Goal: Information Seeking & Learning: Check status

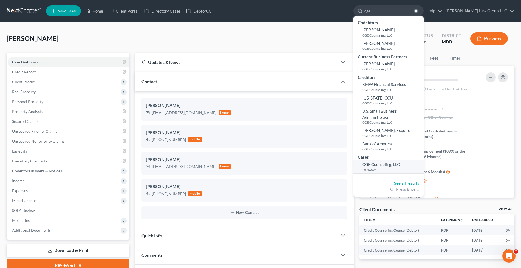
type input "cge"
click at [400, 165] on span "CGE Counseling, LLC" at bounding box center [382, 164] width 38 height 5
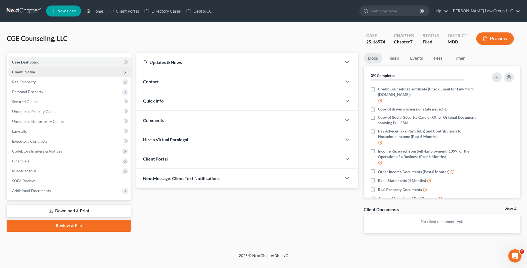
click at [40, 75] on span "Client Profile" at bounding box center [69, 72] width 123 height 10
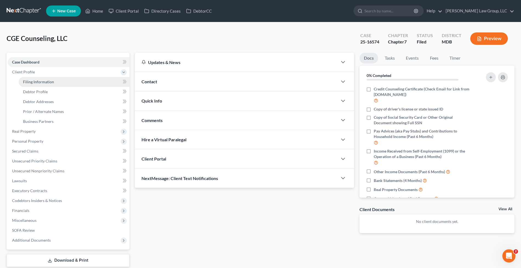
drag, startPoint x: 37, startPoint y: 74, endPoint x: 40, endPoint y: 79, distance: 5.7
click at [37, 75] on span "Client Profile" at bounding box center [69, 72] width 122 height 10
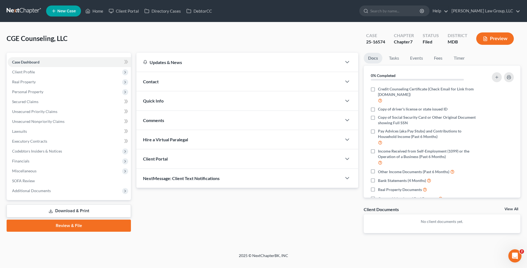
click at [40, 79] on span "Real Property" at bounding box center [69, 82] width 123 height 10
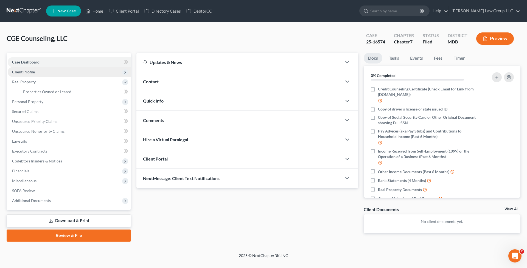
click at [41, 69] on span "Client Profile" at bounding box center [69, 72] width 123 height 10
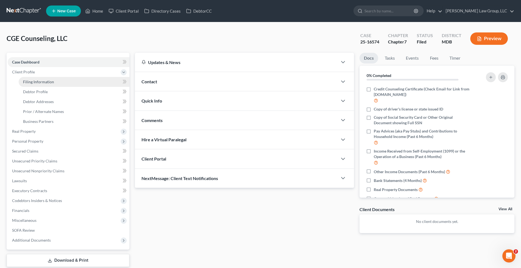
click at [46, 85] on link "Filing Information" at bounding box center [74, 82] width 111 height 10
select select "3"
select select "1"
select select "0"
select select "38"
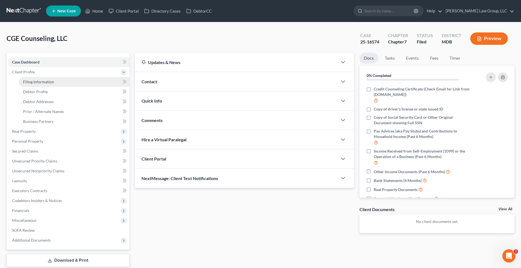
select select "0"
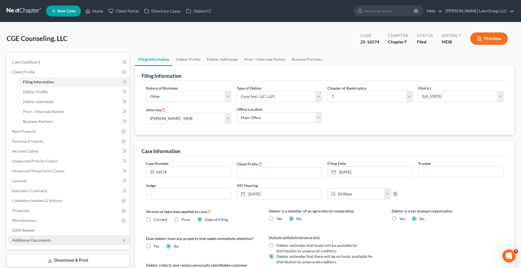
click at [46, 238] on span "Additional Documents" at bounding box center [31, 239] width 39 height 5
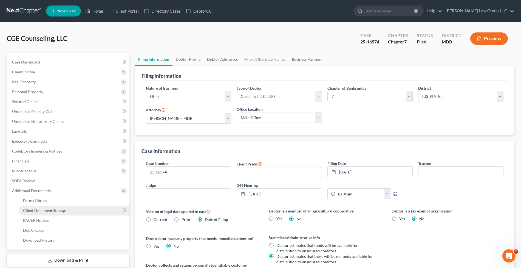
click at [52, 209] on span "Client Document Storage" at bounding box center [44, 210] width 43 height 5
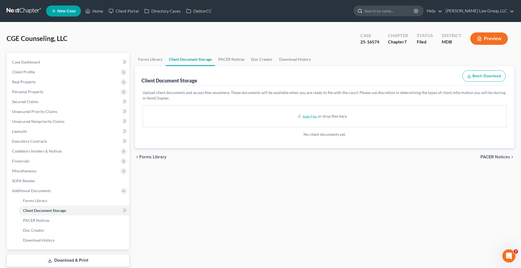
click at [389, 13] on input "search" at bounding box center [390, 11] width 50 height 10
type input "[PERSON_NAME]"
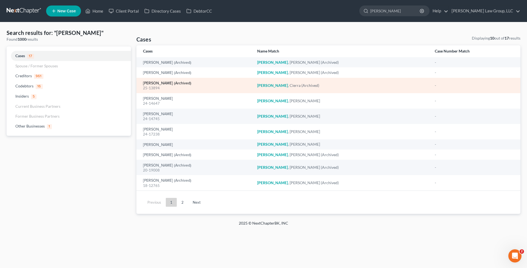
click at [181, 83] on link "[PERSON_NAME] (Archived)" at bounding box center [167, 83] width 48 height 4
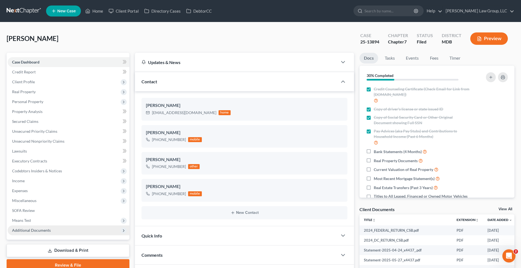
click at [70, 227] on span "Additional Documents" at bounding box center [69, 230] width 122 height 10
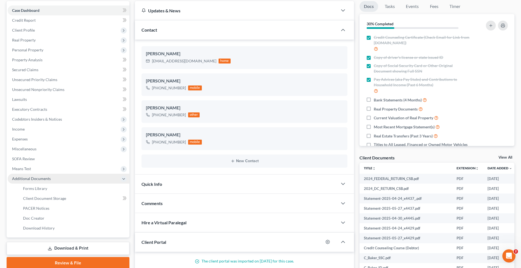
scroll to position [73, 0]
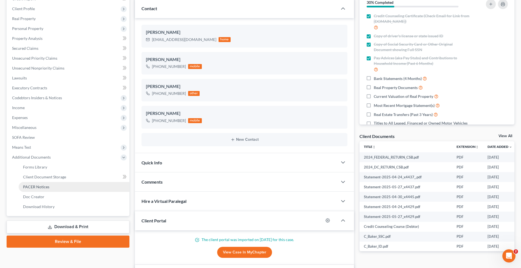
click at [49, 188] on link "PACER Notices" at bounding box center [74, 187] width 111 height 10
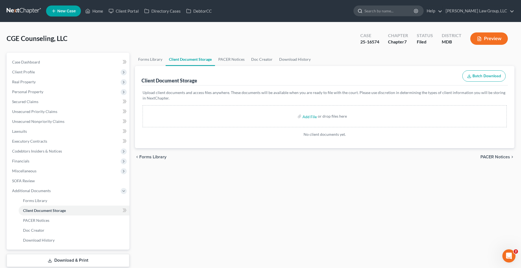
click at [389, 11] on input "search" at bounding box center [390, 11] width 50 height 10
type input "[PERSON_NAME]"
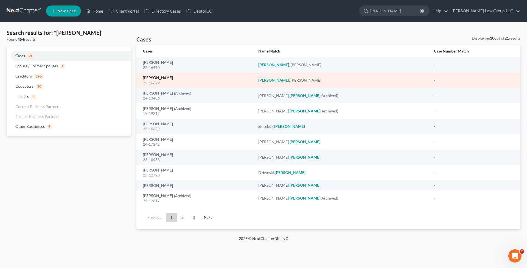
click at [161, 76] on link "[PERSON_NAME]" at bounding box center [158, 78] width 30 height 4
select select "4"
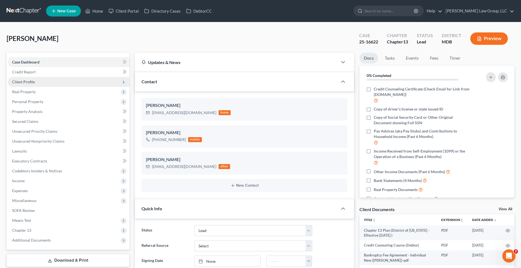
click at [38, 78] on span "Client Profile" at bounding box center [69, 82] width 122 height 10
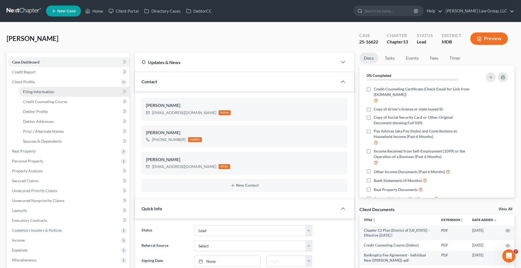
click at [44, 87] on link "Filing Information" at bounding box center [74, 92] width 111 height 10
select select "1"
select select "0"
select select "3"
select select "38"
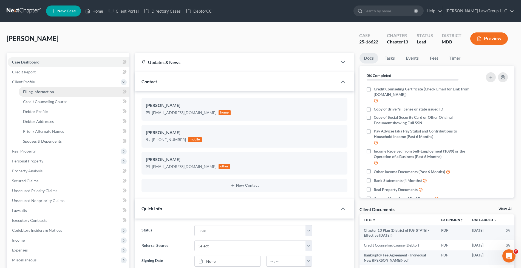
select select "0"
select select "21"
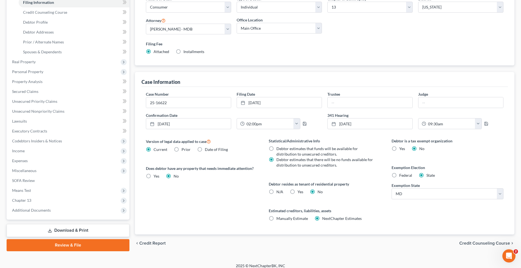
scroll to position [93, 0]
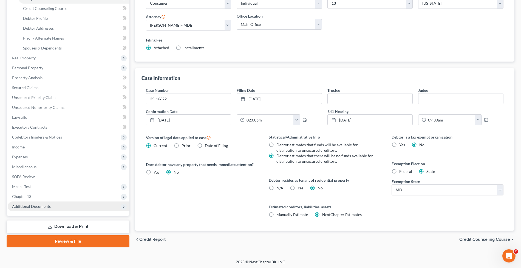
click at [42, 208] on span "Additional Documents" at bounding box center [69, 206] width 122 height 10
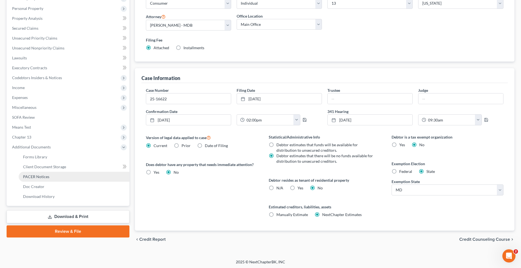
click at [51, 174] on link "PACER Notices" at bounding box center [74, 177] width 111 height 10
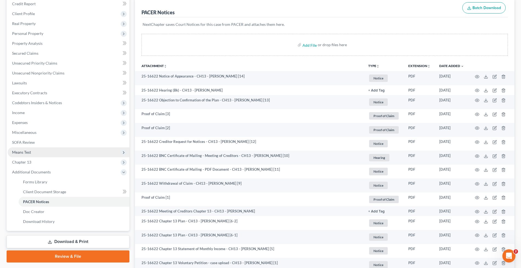
scroll to position [83, 0]
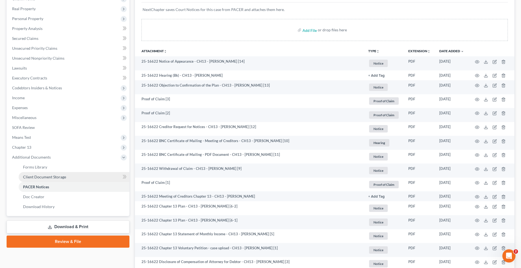
click at [58, 174] on span "Client Document Storage" at bounding box center [44, 176] width 43 height 5
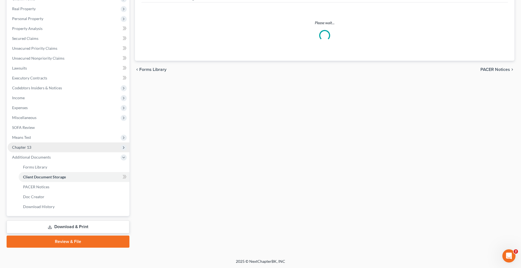
select select "14"
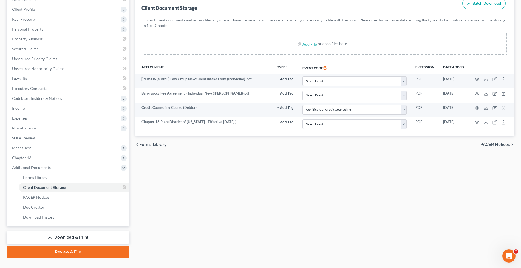
scroll to position [73, 0]
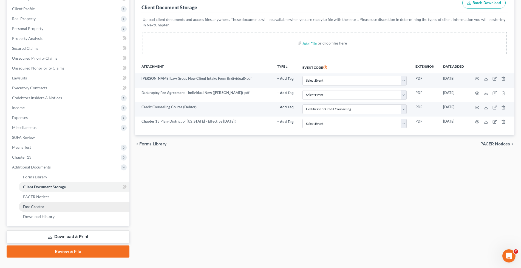
click at [43, 201] on link "Doc Creator" at bounding box center [74, 206] width 111 height 10
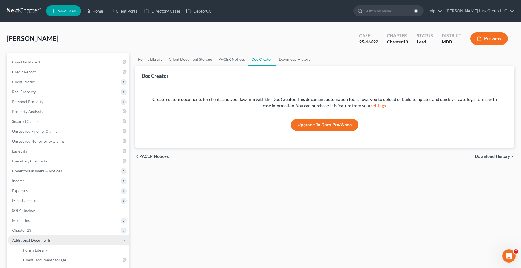
click at [45, 197] on span "Miscellaneous" at bounding box center [69, 200] width 122 height 10
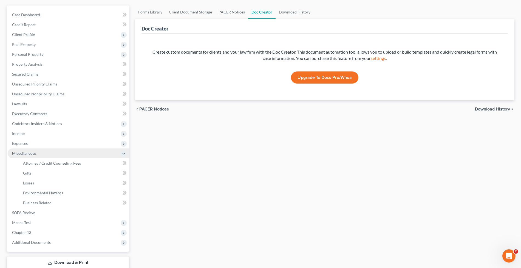
scroll to position [83, 0]
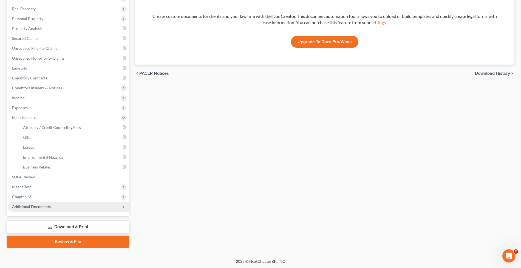
click at [49, 202] on span "Additional Documents" at bounding box center [69, 206] width 122 height 10
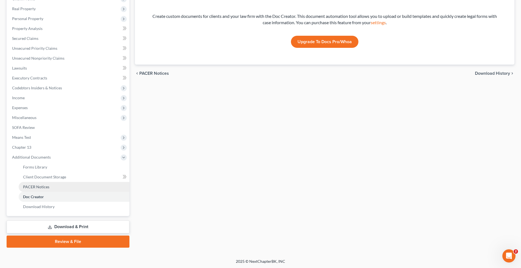
click at [48, 185] on span "PACER Notices" at bounding box center [36, 186] width 26 height 5
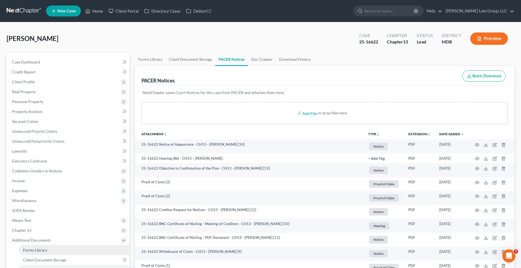
scroll to position [152, 0]
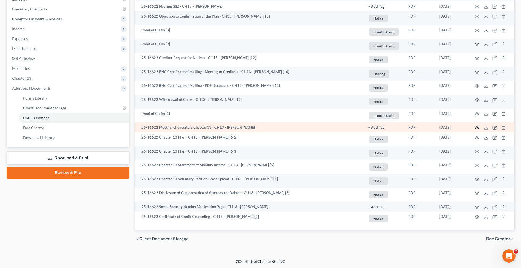
click at [478, 126] on icon "button" at bounding box center [478, 127] width 4 height 3
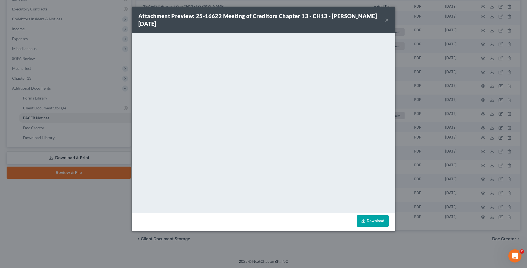
click at [484, 129] on div "Attachment Preview: 25-16622 Meeting of Creditors Chapter 13 - CH13 - [PERSON_N…" at bounding box center [263, 134] width 527 height 268
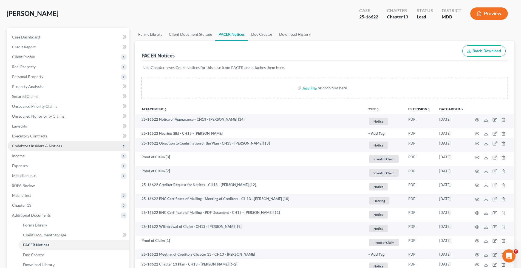
scroll to position [0, 0]
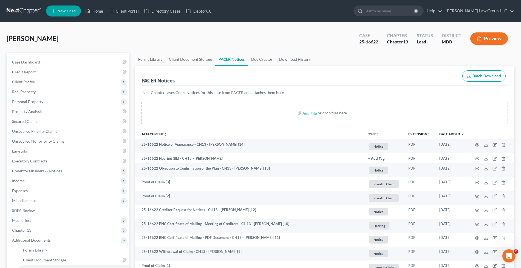
click at [364, 44] on div "25-16622" at bounding box center [369, 42] width 19 height 6
drag, startPoint x: 364, startPoint y: 44, endPoint x: 365, endPoint y: 41, distance: 3.1
click at [364, 44] on div "25-16622" at bounding box center [369, 42] width 19 height 6
click at [365, 41] on div "25-16622" at bounding box center [369, 42] width 19 height 6
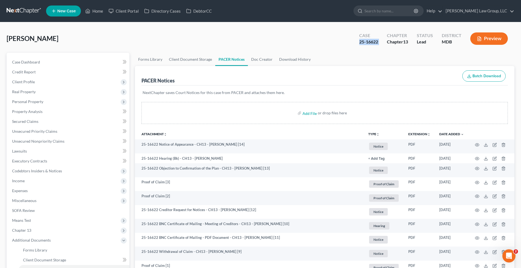
click at [365, 41] on div "25-16622" at bounding box center [369, 42] width 19 height 6
drag, startPoint x: 24, startPoint y: 15, endPoint x: 33, endPoint y: 24, distance: 12.2
click at [24, 15] on link at bounding box center [24, 11] width 35 height 10
